Goal: Find specific page/section: Find specific page/section

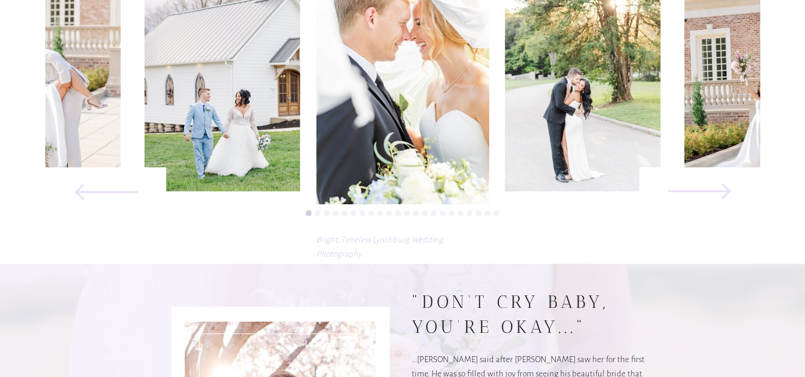
scroll to position [656, 0]
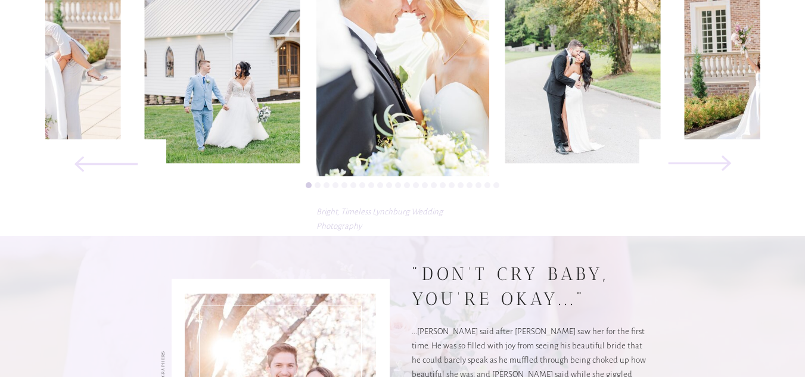
click at [707, 160] on icon at bounding box center [700, 163] width 160 height 82
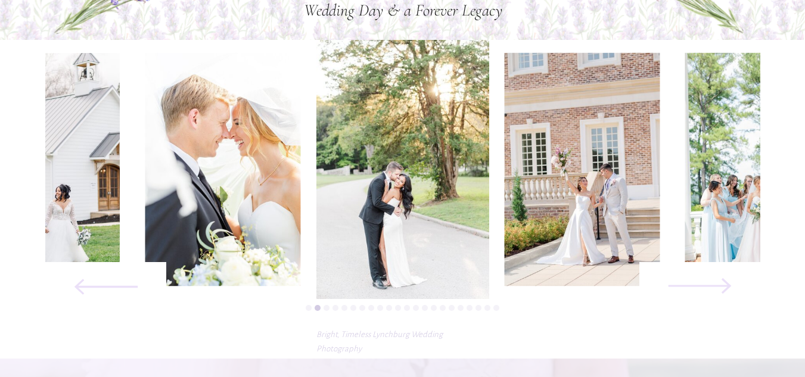
scroll to position [477, 0]
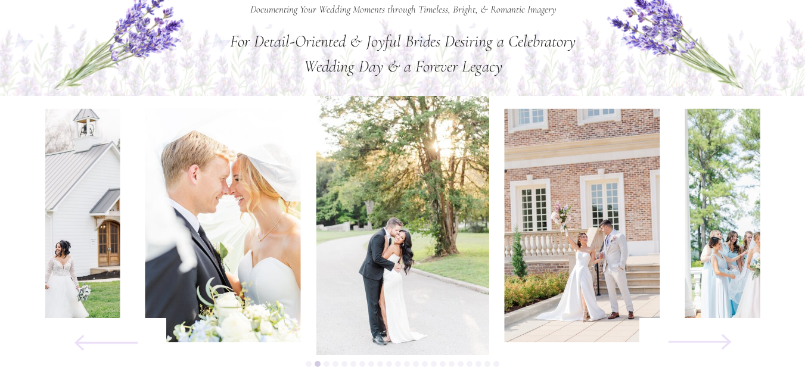
click at [697, 343] on icon at bounding box center [700, 342] width 160 height 82
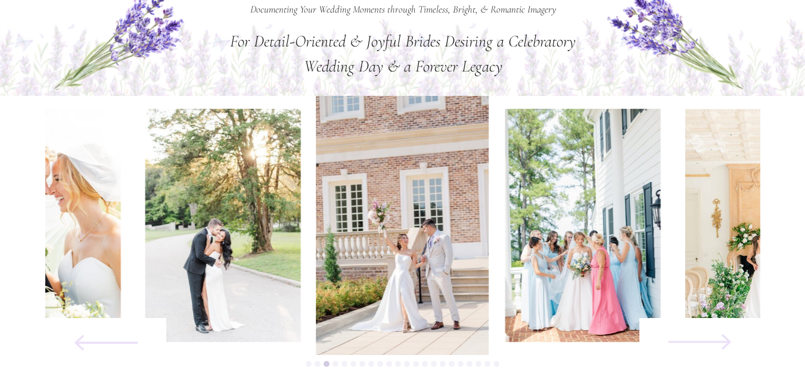
click at [716, 347] on icon at bounding box center [700, 342] width 160 height 82
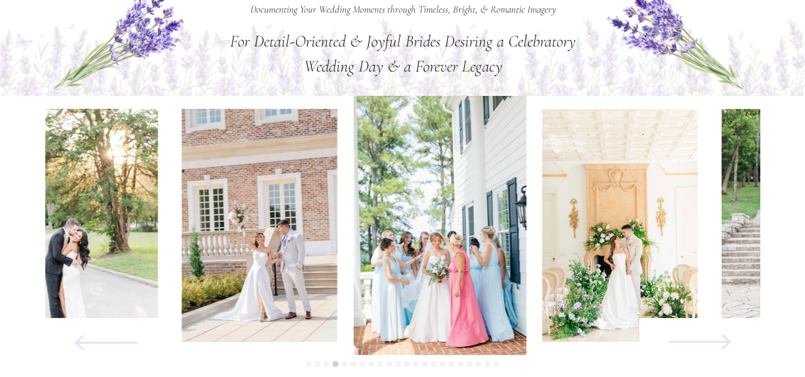
click at [716, 347] on icon at bounding box center [700, 342] width 160 height 82
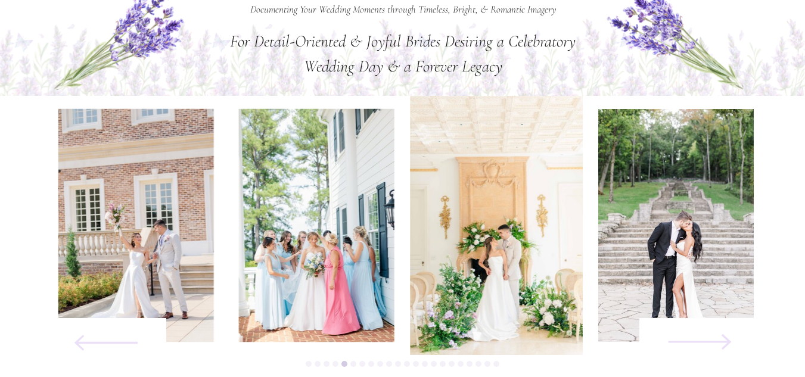
click at [716, 347] on icon at bounding box center [700, 342] width 160 height 82
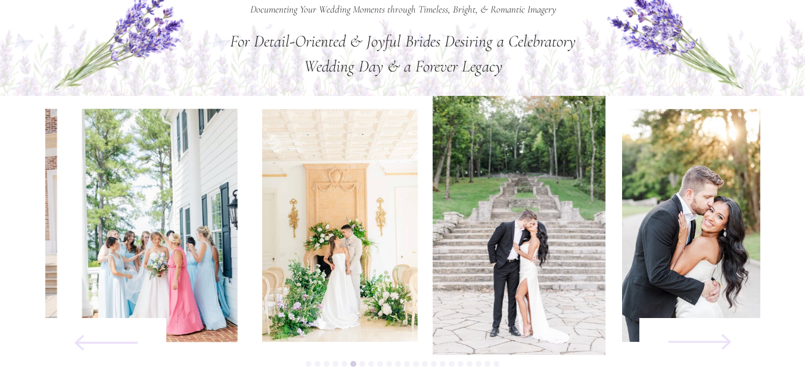
click at [716, 347] on icon at bounding box center [700, 342] width 160 height 82
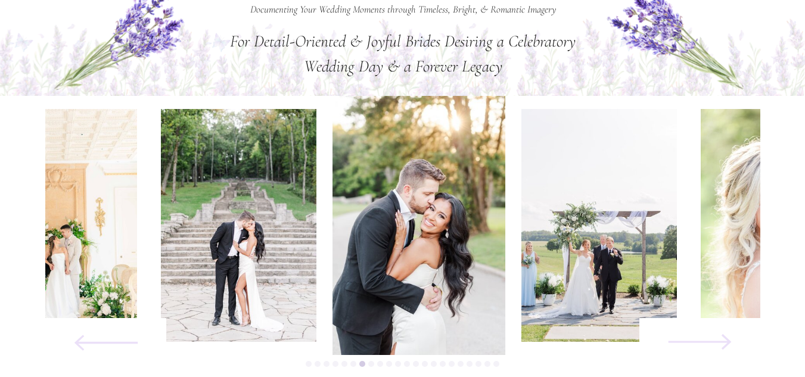
click at [716, 347] on icon at bounding box center [700, 342] width 160 height 82
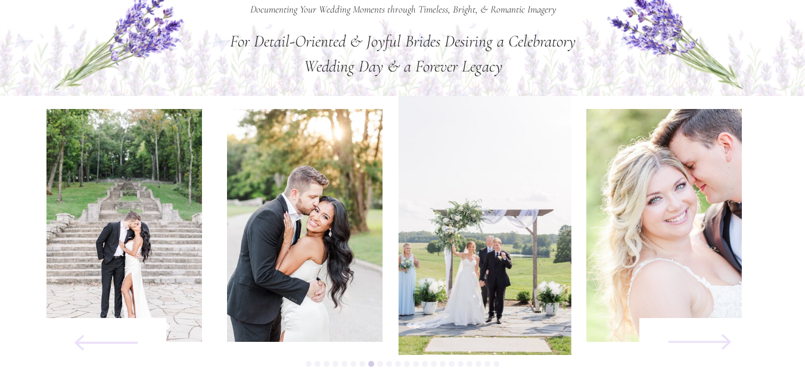
click at [716, 347] on icon at bounding box center [700, 342] width 160 height 82
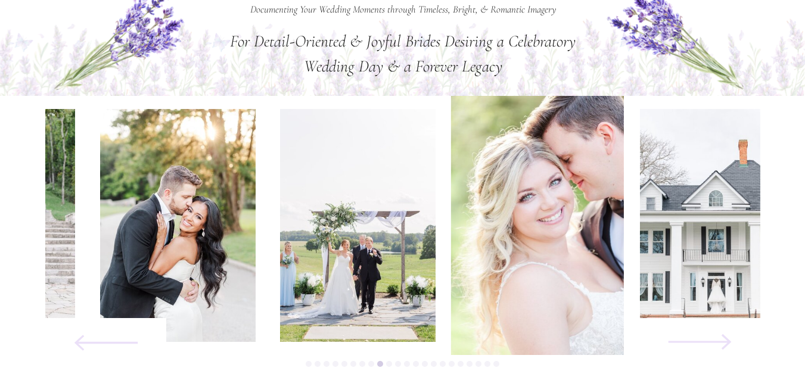
click at [716, 347] on icon at bounding box center [700, 342] width 160 height 82
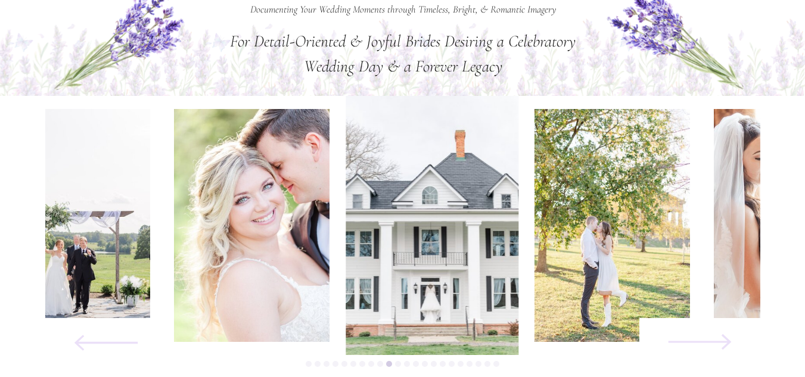
click at [716, 347] on icon at bounding box center [700, 342] width 160 height 82
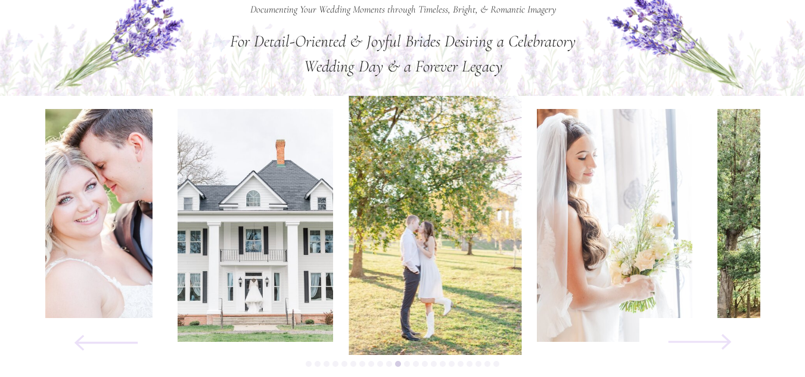
click at [716, 347] on icon at bounding box center [700, 342] width 160 height 82
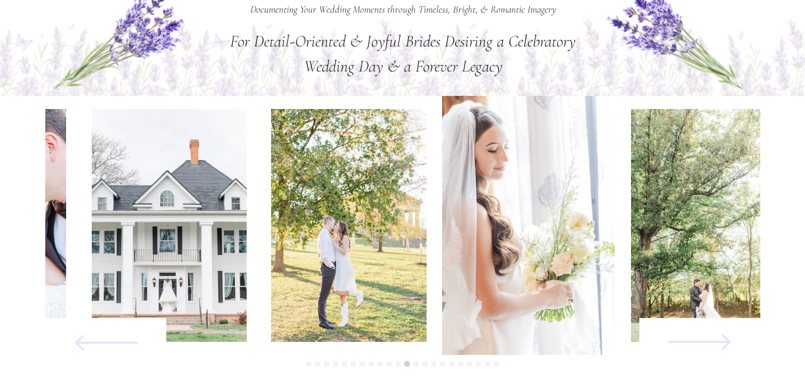
click at [716, 347] on icon at bounding box center [700, 342] width 160 height 82
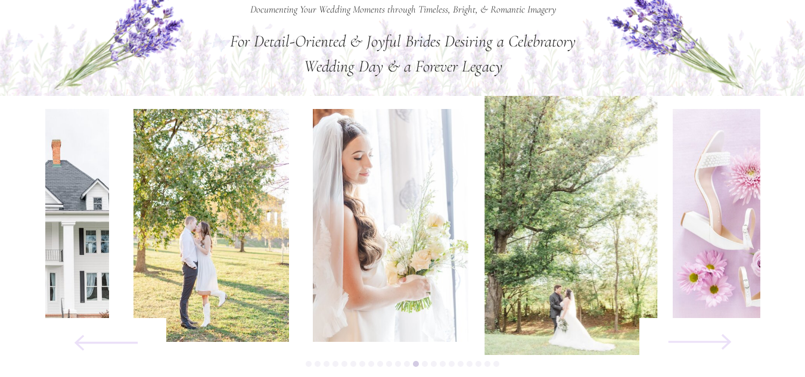
click at [716, 347] on icon at bounding box center [700, 342] width 160 height 82
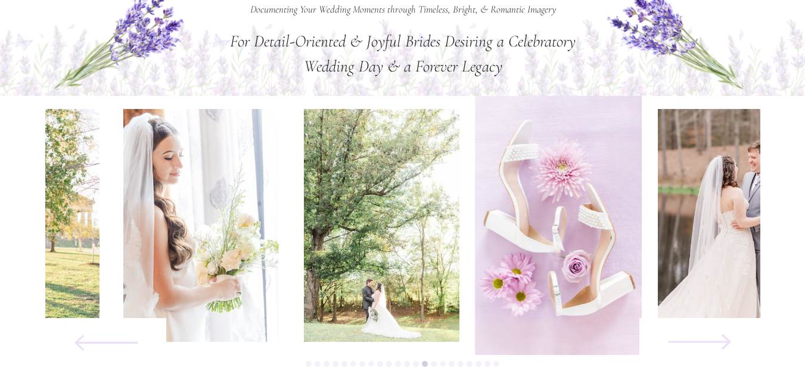
click at [716, 347] on icon at bounding box center [700, 342] width 160 height 82
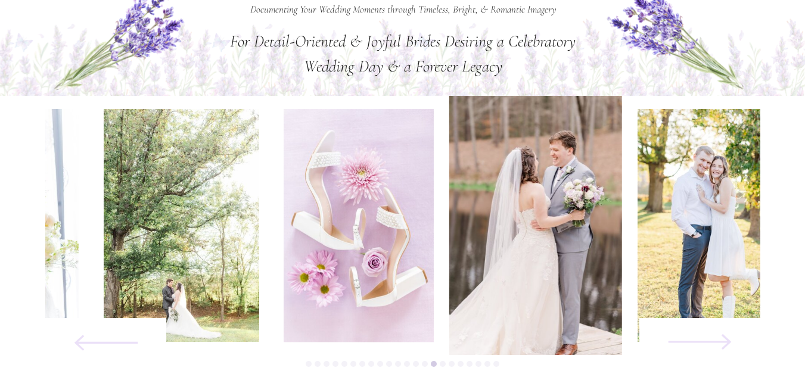
click at [716, 347] on icon at bounding box center [700, 342] width 160 height 82
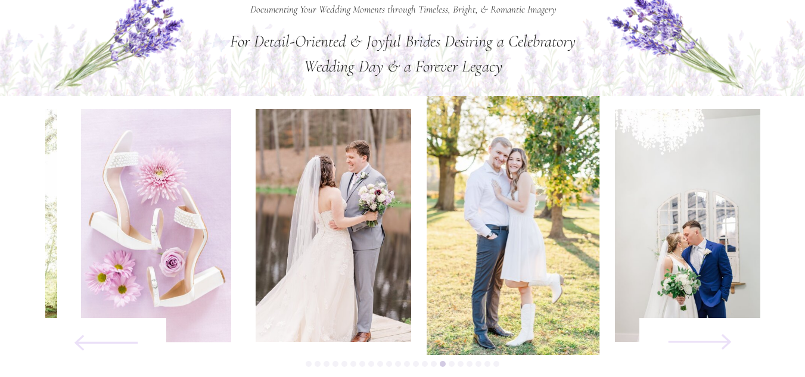
click at [716, 347] on icon at bounding box center [700, 342] width 160 height 82
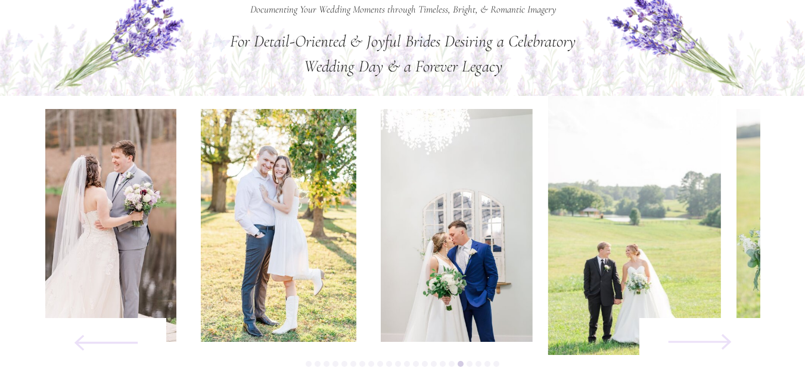
click at [716, 347] on icon at bounding box center [700, 342] width 160 height 82
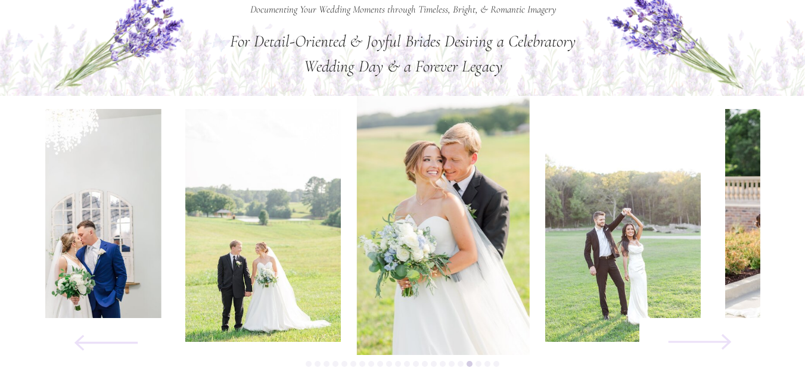
click at [716, 347] on icon at bounding box center [700, 342] width 160 height 82
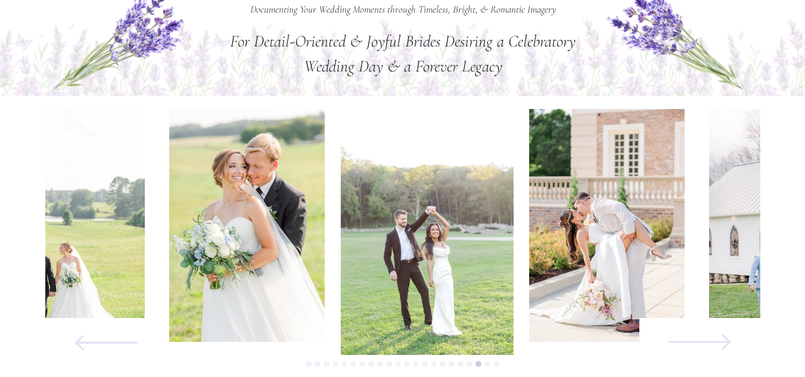
click at [716, 347] on icon at bounding box center [700, 342] width 160 height 82
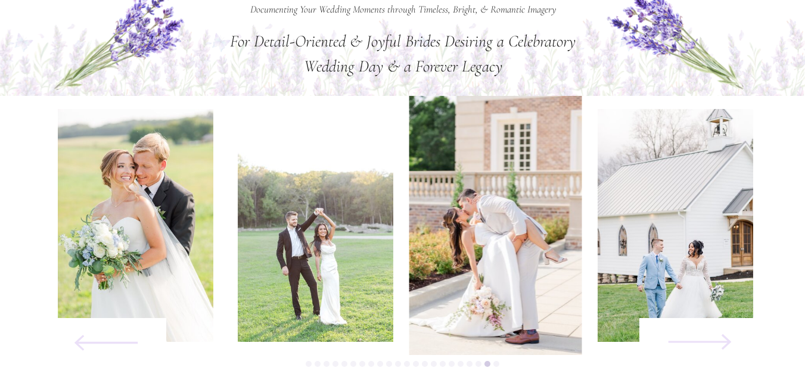
click at [716, 347] on icon at bounding box center [700, 342] width 160 height 82
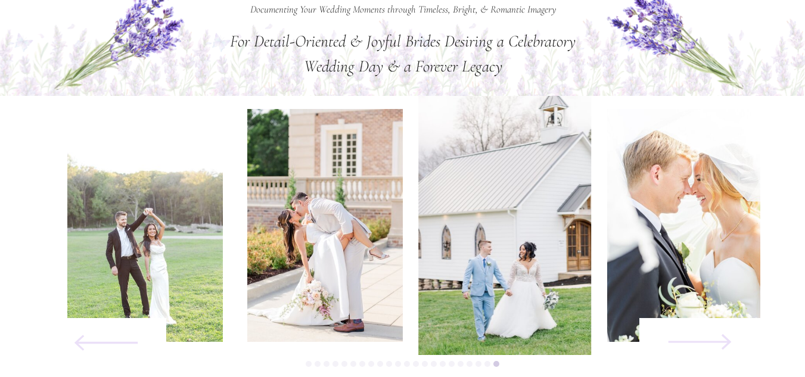
click at [716, 347] on icon at bounding box center [700, 342] width 160 height 82
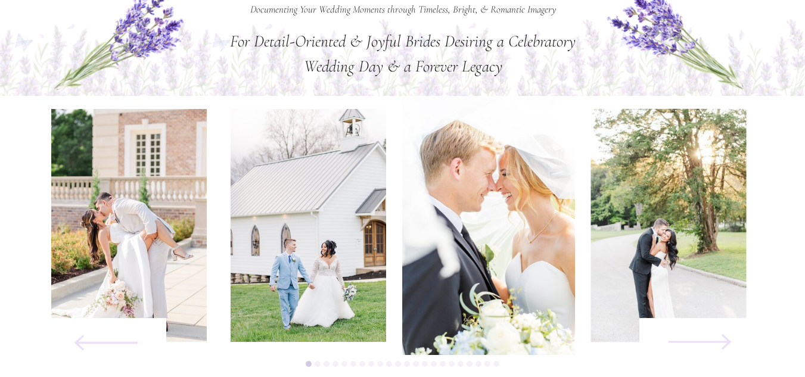
click at [716, 347] on icon at bounding box center [700, 342] width 160 height 82
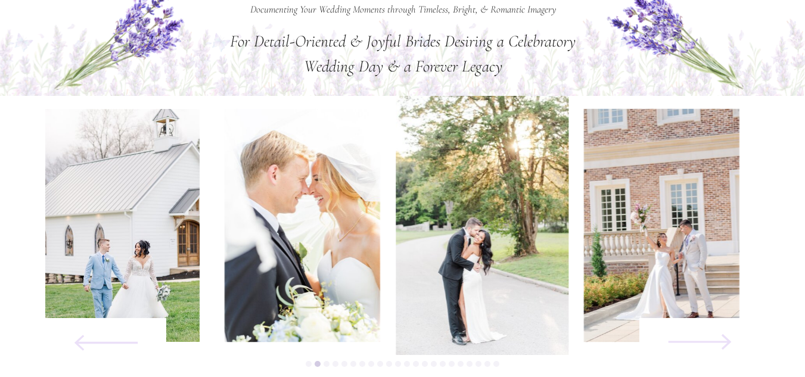
click at [716, 347] on icon at bounding box center [700, 342] width 160 height 82
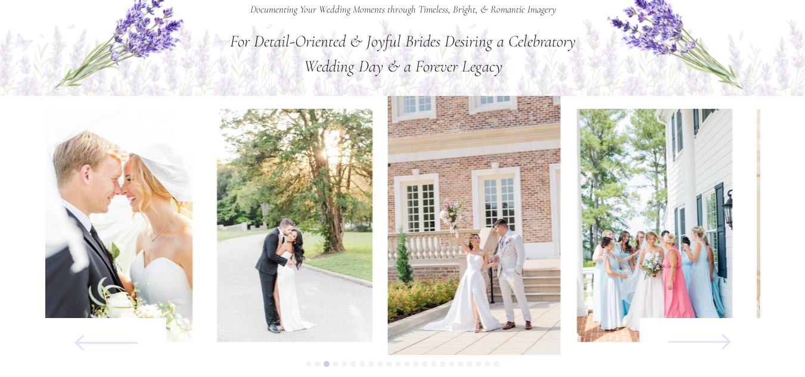
click at [716, 347] on icon at bounding box center [700, 342] width 160 height 82
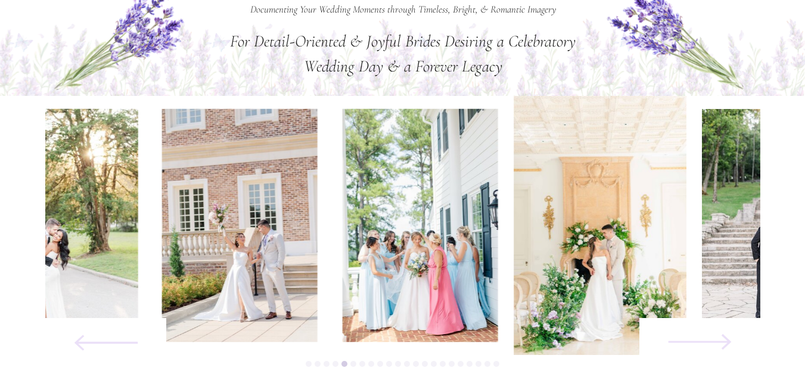
click at [716, 347] on icon at bounding box center [700, 342] width 160 height 82
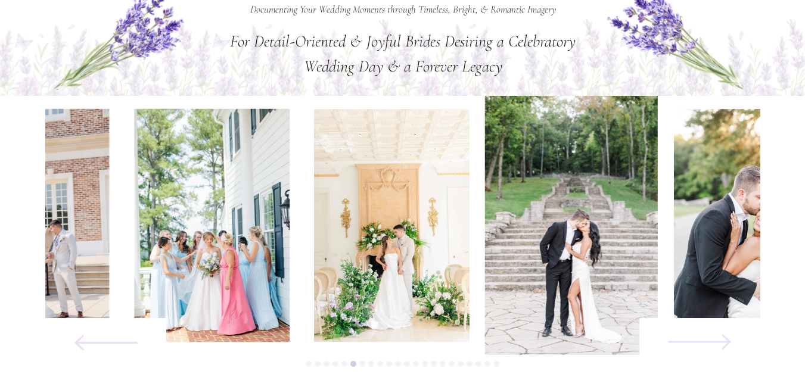
click at [716, 347] on icon at bounding box center [700, 342] width 160 height 82
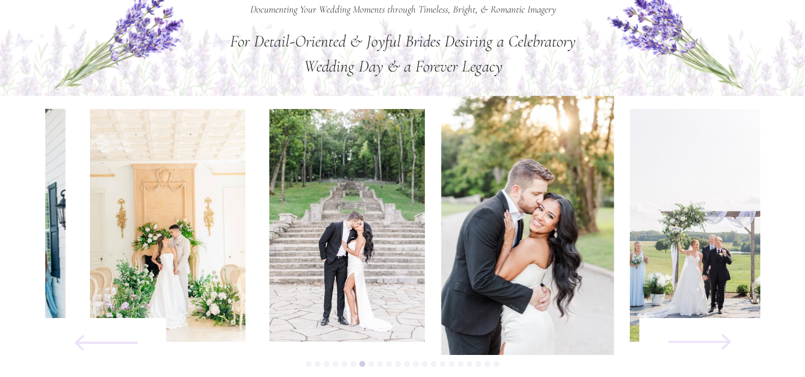
click at [716, 347] on icon at bounding box center [700, 342] width 160 height 82
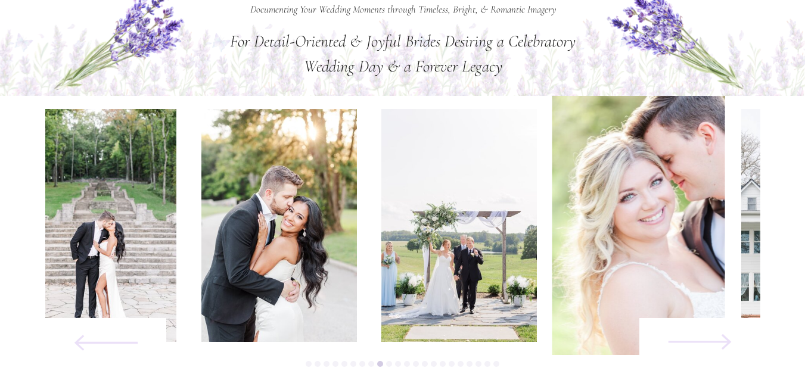
click at [716, 347] on icon at bounding box center [700, 342] width 160 height 82
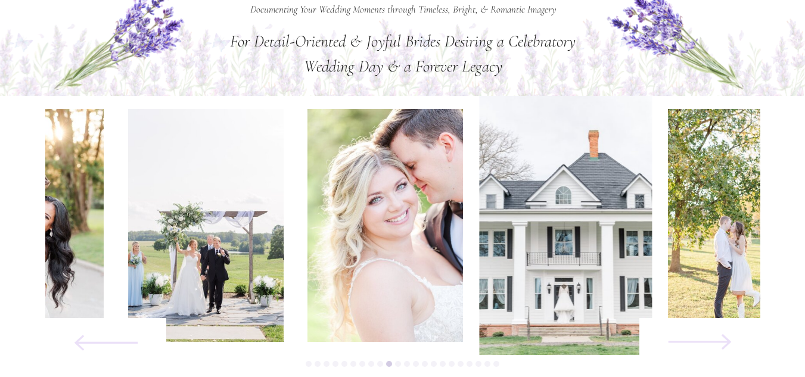
click at [716, 347] on icon at bounding box center [700, 342] width 160 height 82
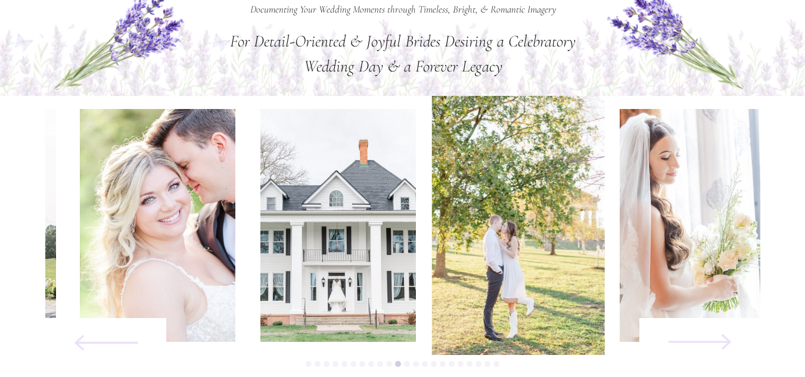
click at [716, 347] on icon at bounding box center [700, 342] width 160 height 82
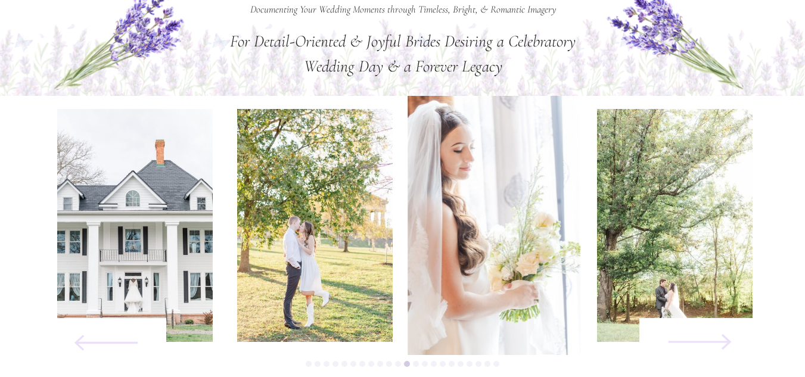
click at [716, 347] on icon at bounding box center [700, 342] width 160 height 82
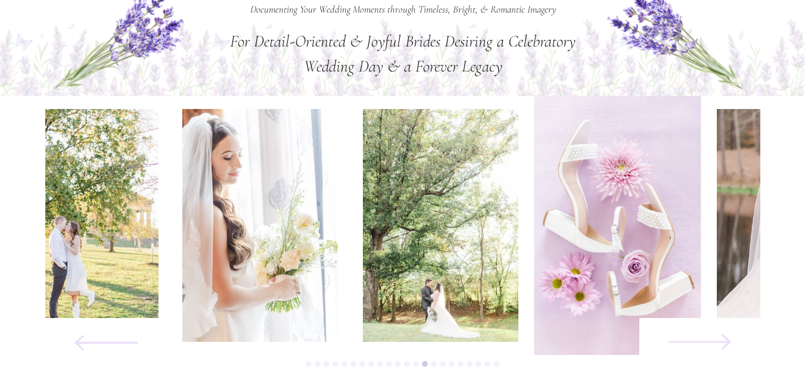
click at [716, 347] on icon at bounding box center [700, 342] width 160 height 82
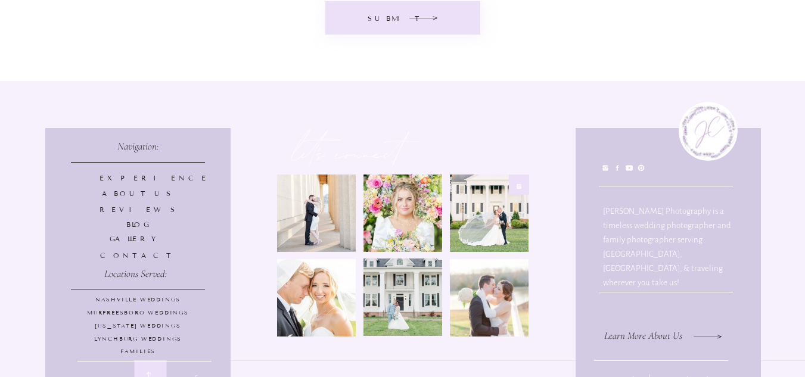
scroll to position [5295, 0]
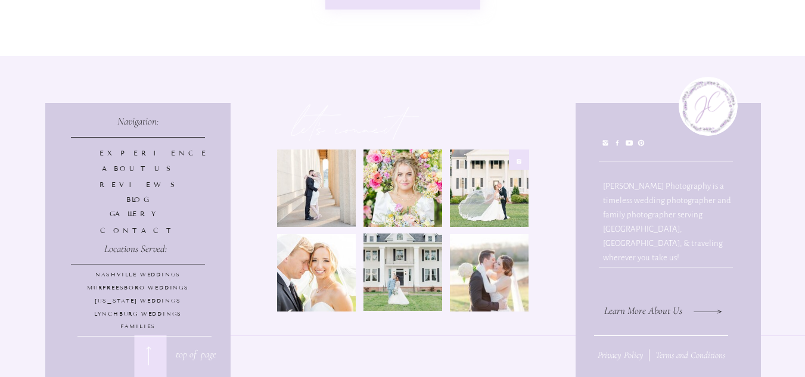
click at [97, 311] on p "Lynchburg Weddings" at bounding box center [138, 315] width 175 height 10
click at [167, 315] on p "Lynchburg Weddings" at bounding box center [138, 315] width 175 height 10
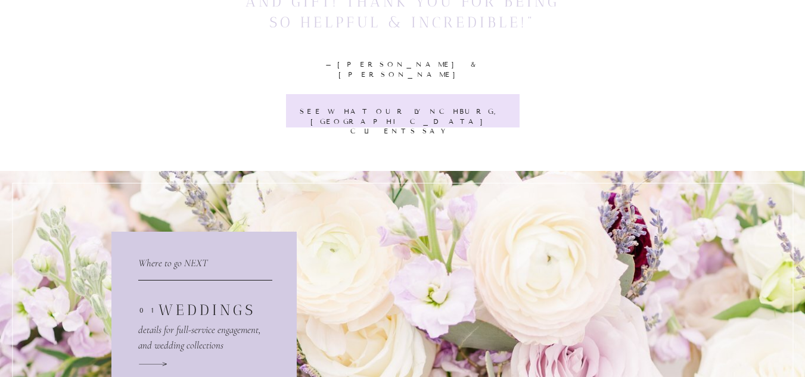
scroll to position [2495, 0]
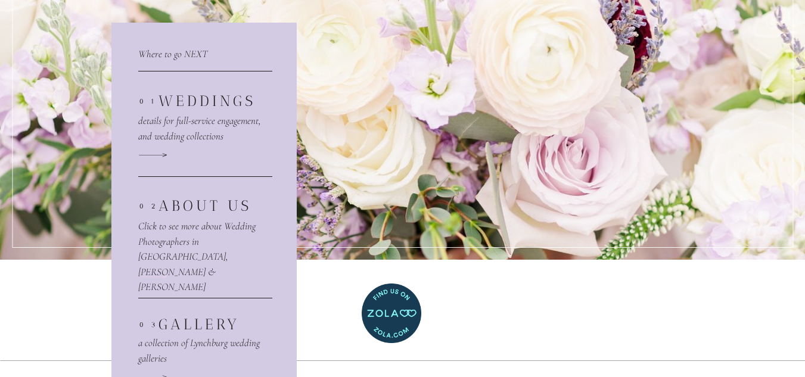
click at [144, 276] on icon at bounding box center [152, 276] width 29 height 14
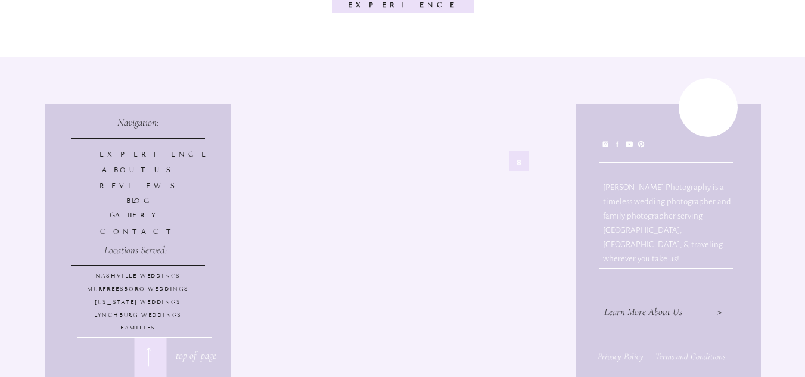
scroll to position [4773, 0]
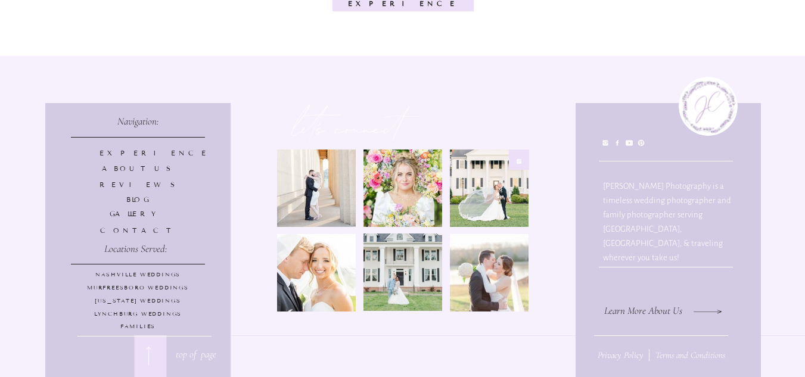
click at [138, 230] on p "contact" at bounding box center [138, 231] width 77 height 10
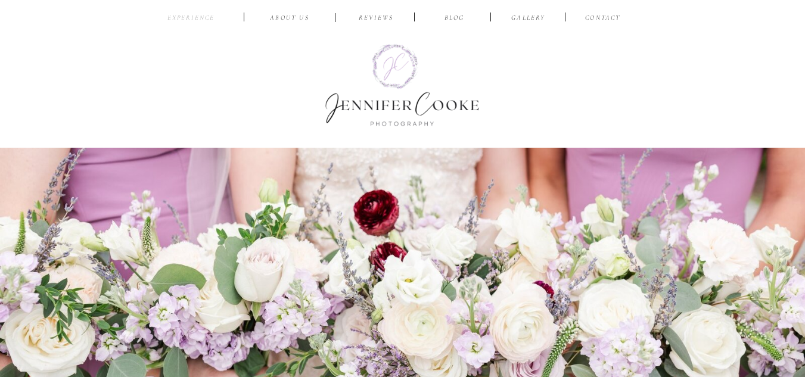
click at [189, 17] on nav "EXPERIENCE" at bounding box center [191, 18] width 56 height 11
